Goal: Information Seeking & Learning: Learn about a topic

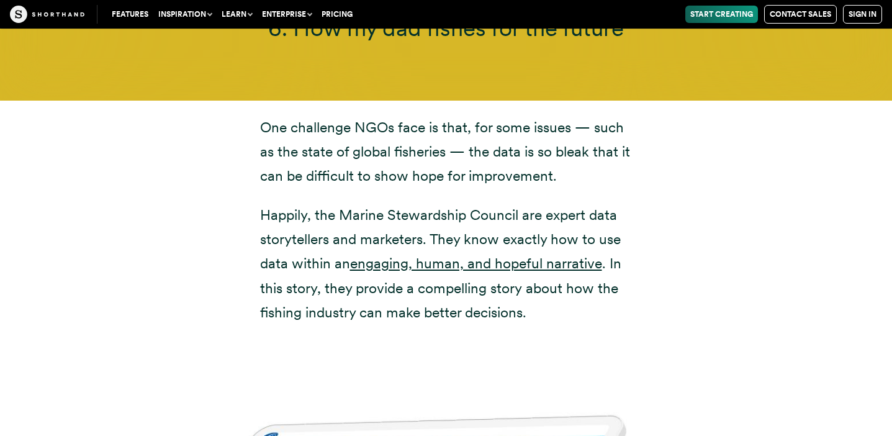
scroll to position [10612, 0]
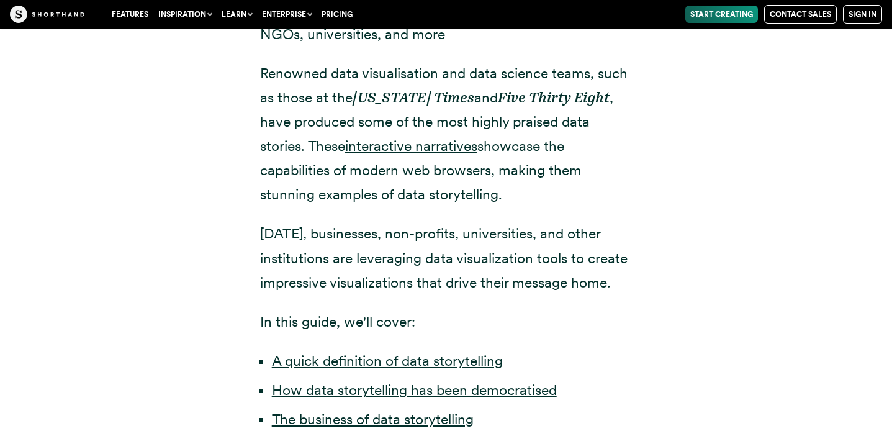
scroll to position [648, 0]
click at [388, 152] on link "interactive narratives" at bounding box center [411, 146] width 132 height 17
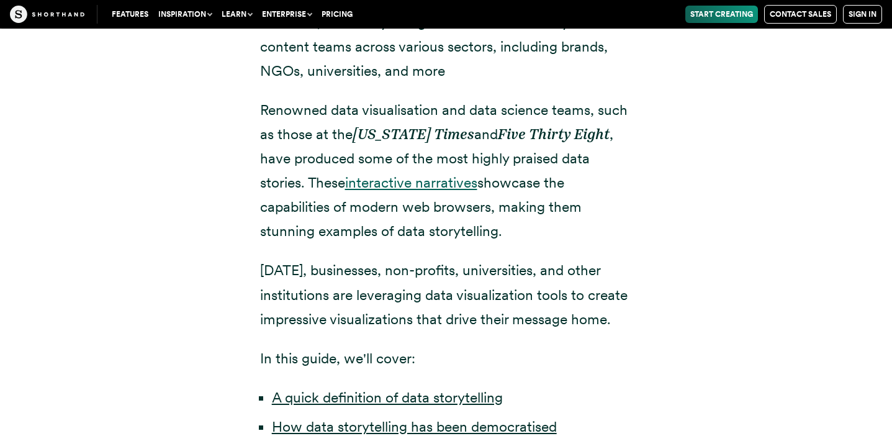
scroll to position [599, 0]
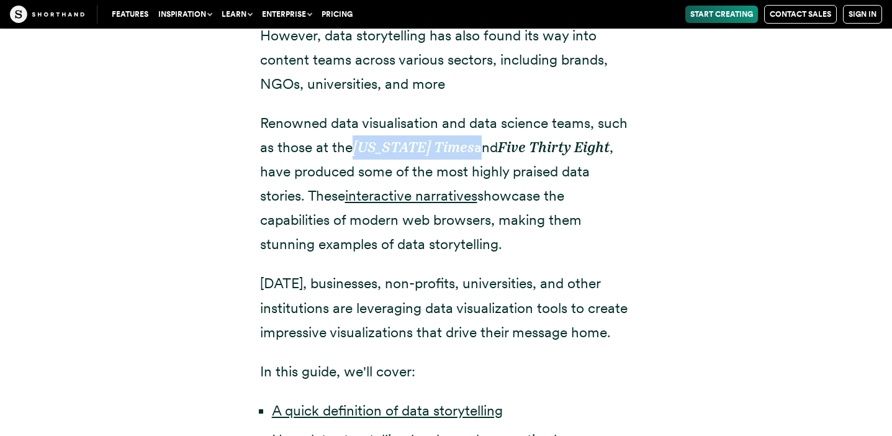
drag, startPoint x: 357, startPoint y: 147, endPoint x: 464, endPoint y: 153, distance: 107.6
click at [464, 153] on p "Renowned data visualisation and data science teams, such as those at the [US_ST…" at bounding box center [446, 184] width 373 height 146
copy p "[US_STATE] Times"
